Goal: Download file/media

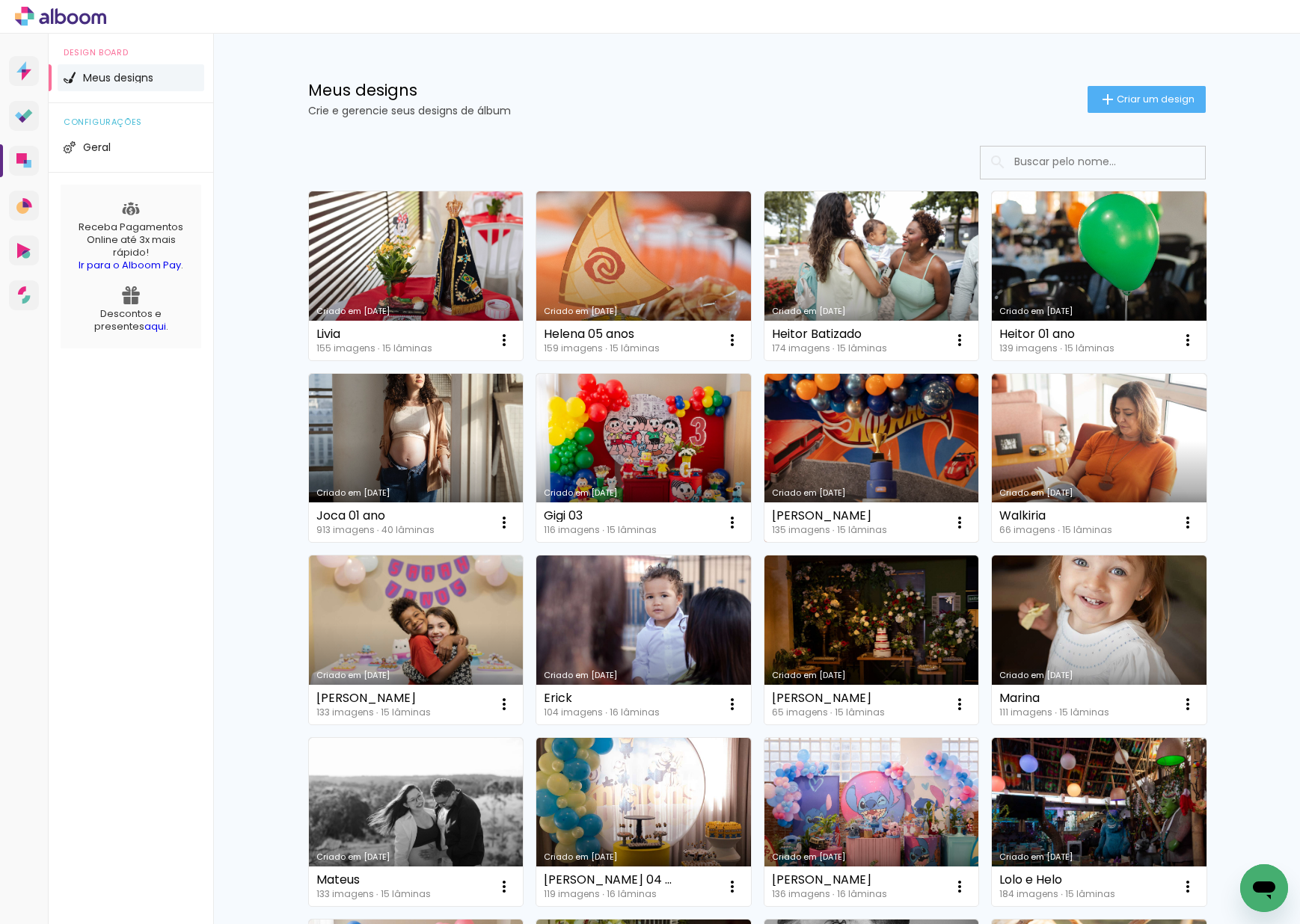
click at [880, 412] on link "Criado em [DATE]" at bounding box center [871, 459] width 214 height 169
